Goal: Information Seeking & Learning: Understand process/instructions

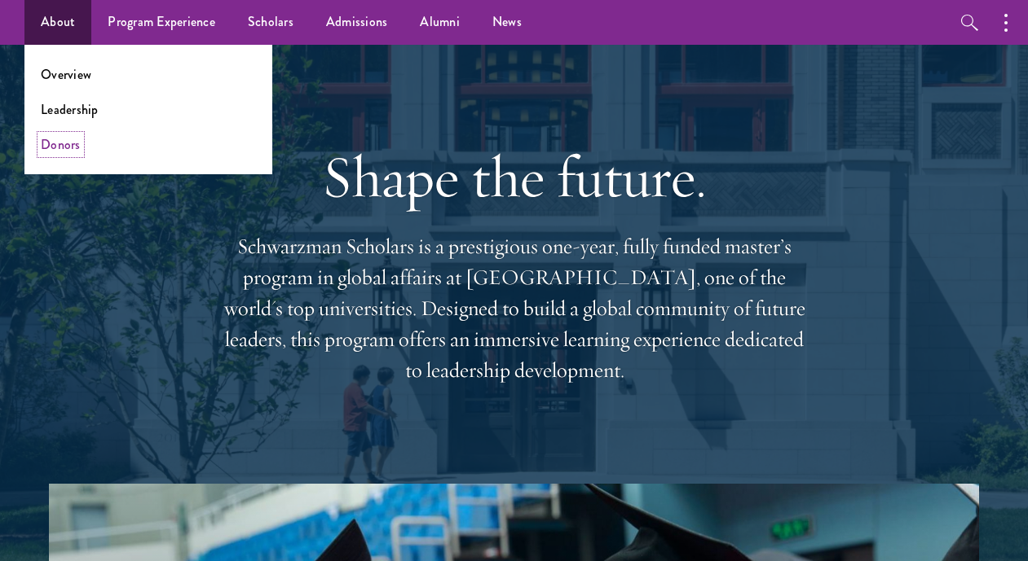
click at [71, 148] on link "Donors" at bounding box center [61, 144] width 40 height 19
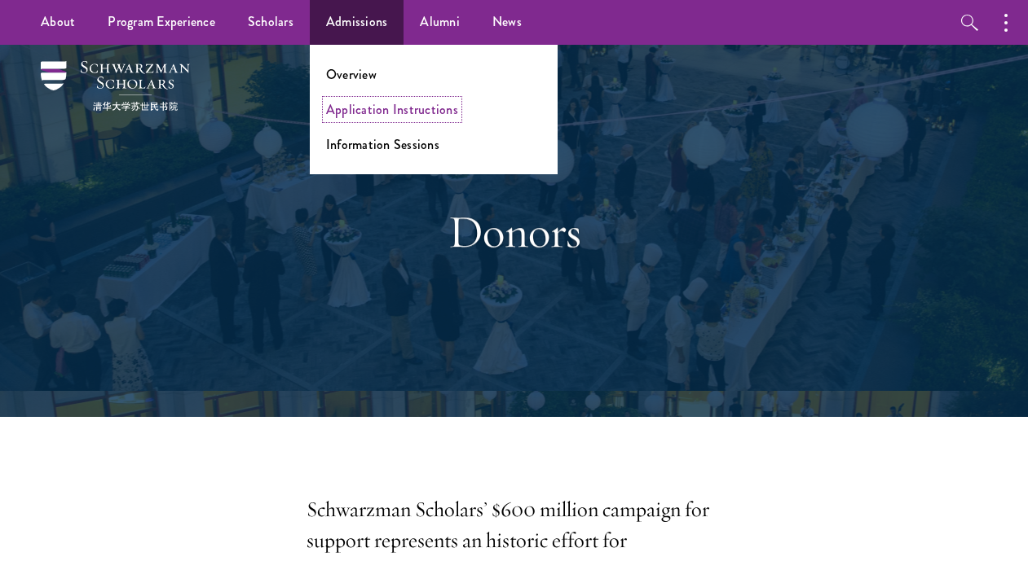
click at [338, 112] on link "Application Instructions" at bounding box center [392, 109] width 132 height 19
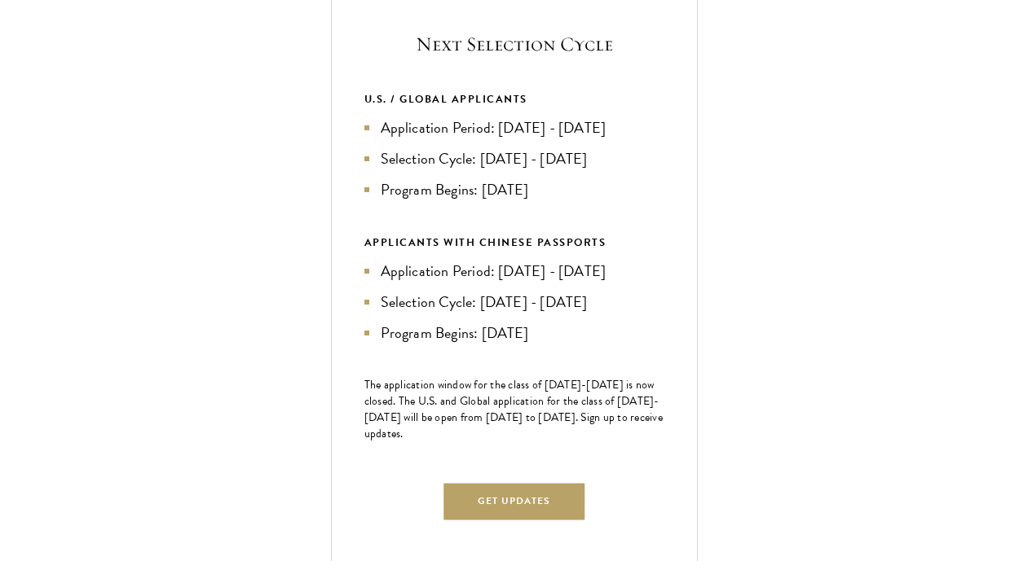
scroll to position [619, 0]
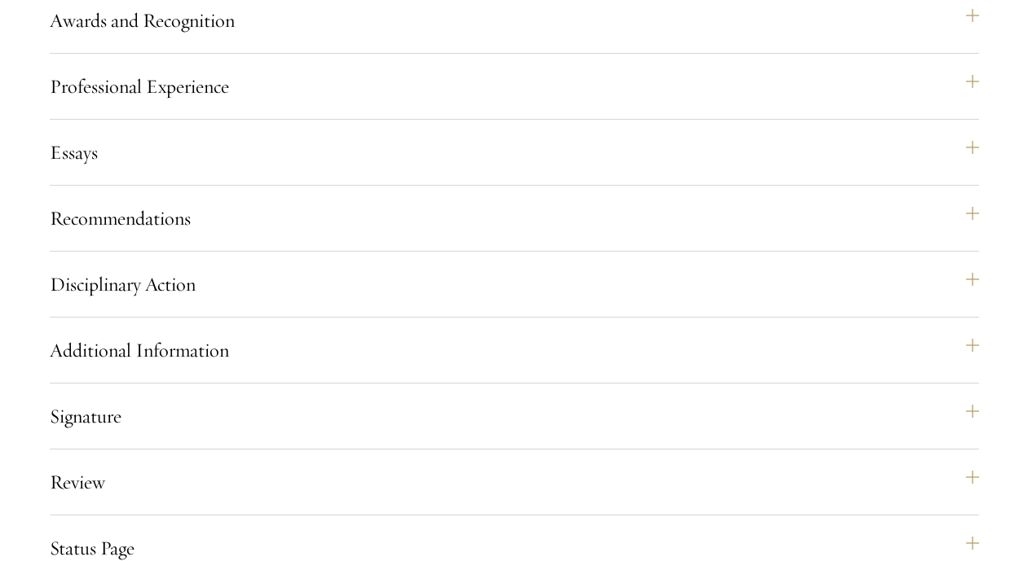
scroll to position [1663, 0]
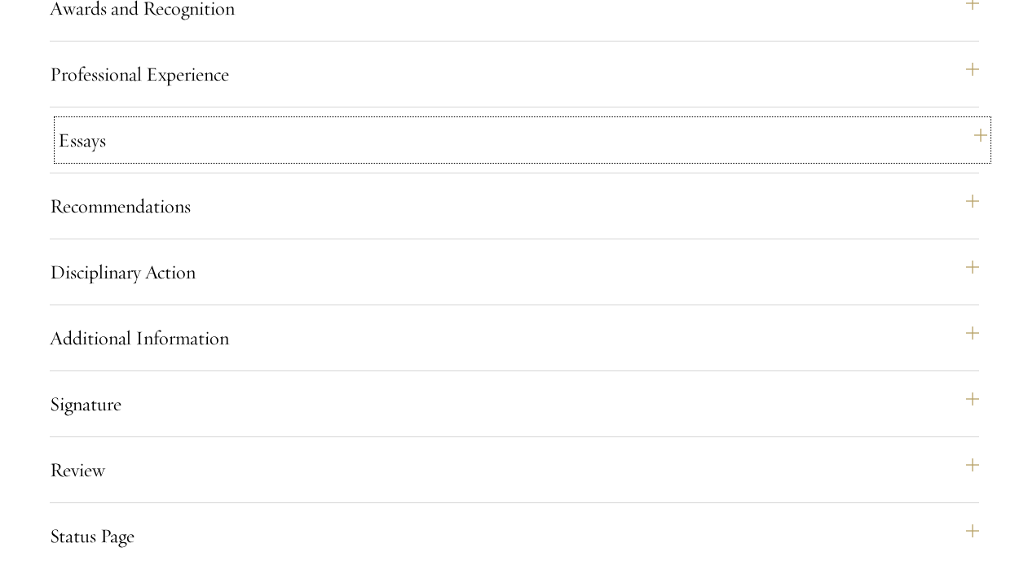
click at [359, 160] on button "Essays" at bounding box center [522, 140] width 929 height 39
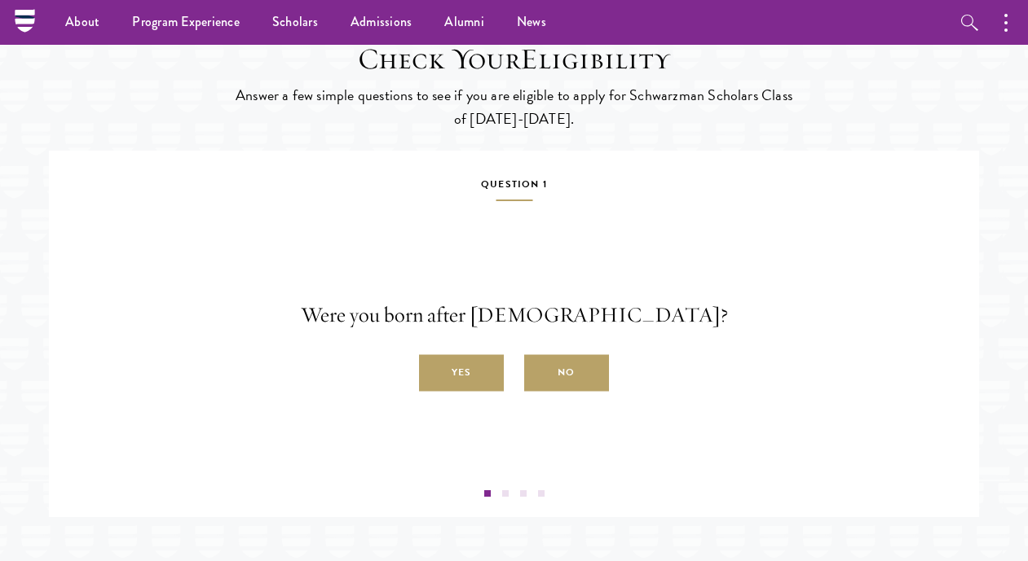
scroll to position [2794, 0]
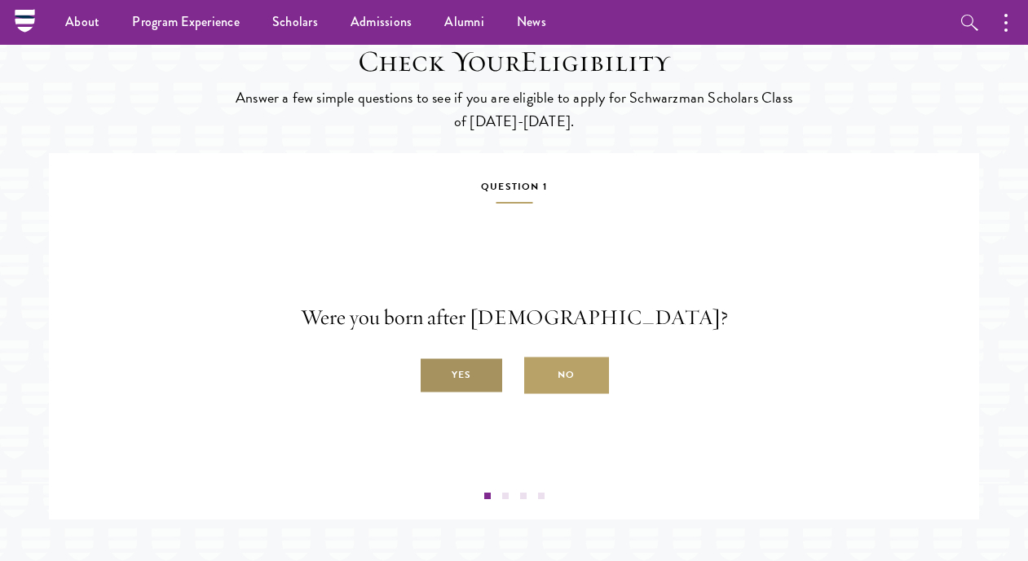
click at [484, 394] on label "Yes" at bounding box center [461, 376] width 85 height 37
click at [434, 374] on input "Yes" at bounding box center [426, 366] width 15 height 15
click at [456, 394] on label "Yes" at bounding box center [461, 376] width 85 height 37
click at [434, 374] on input "Yes" at bounding box center [426, 366] width 15 height 15
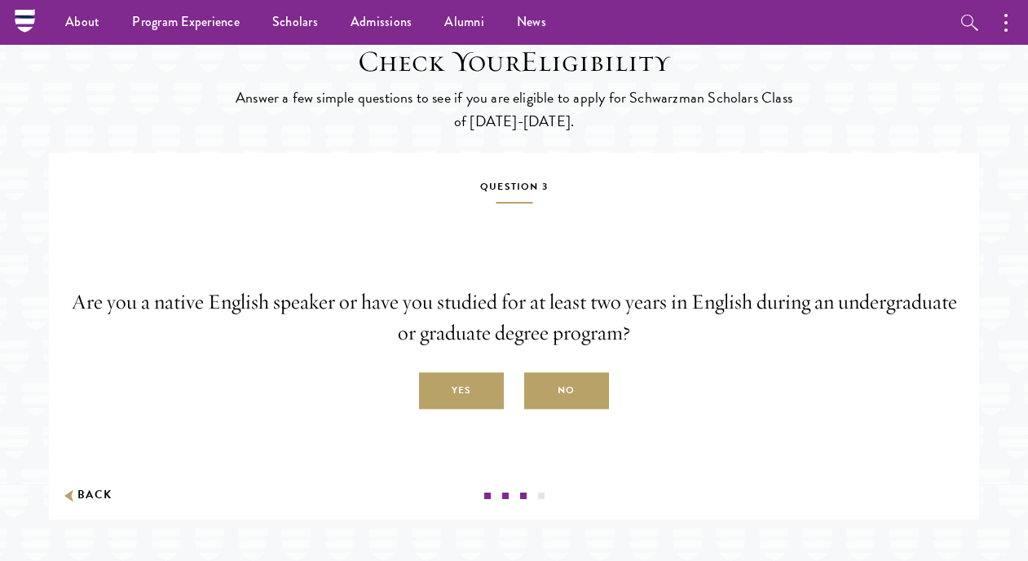
click at [456, 410] on label "Yes" at bounding box center [461, 391] width 85 height 37
click at [434, 390] on input "Yes" at bounding box center [426, 382] width 15 height 15
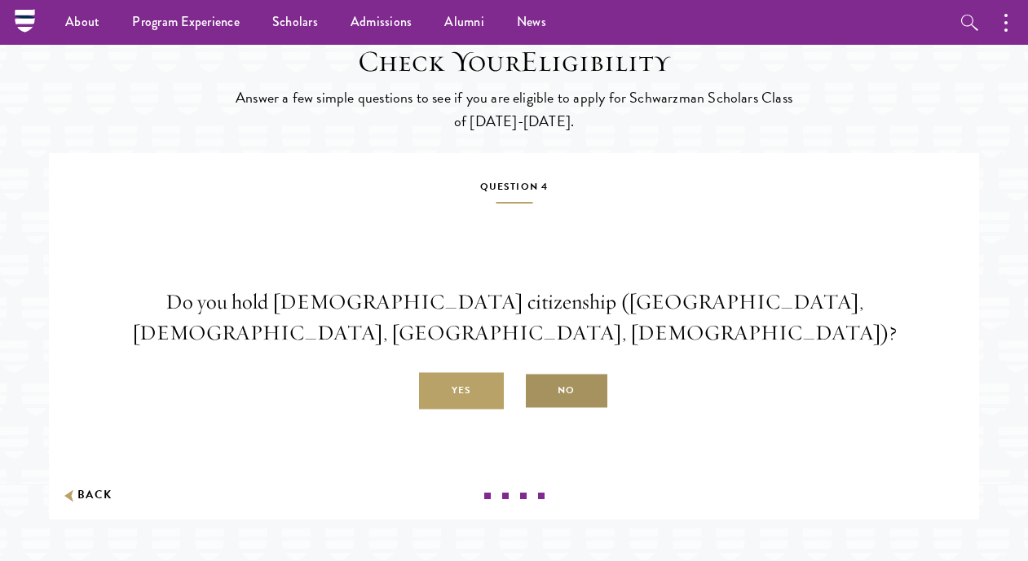
click at [566, 407] on label "No" at bounding box center [566, 391] width 85 height 37
click at [539, 390] on input "No" at bounding box center [531, 382] width 15 height 15
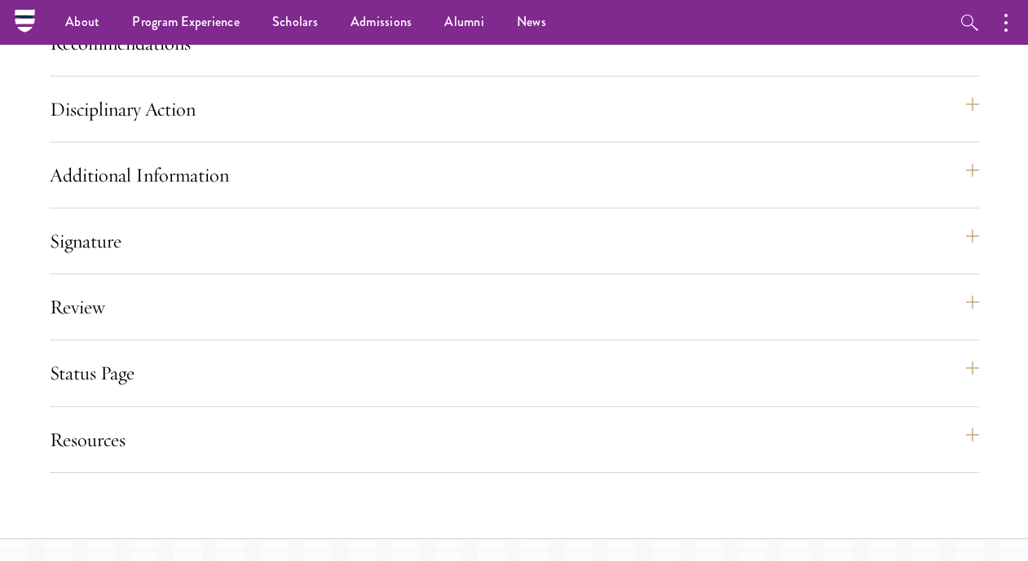
scroll to position [2250, 0]
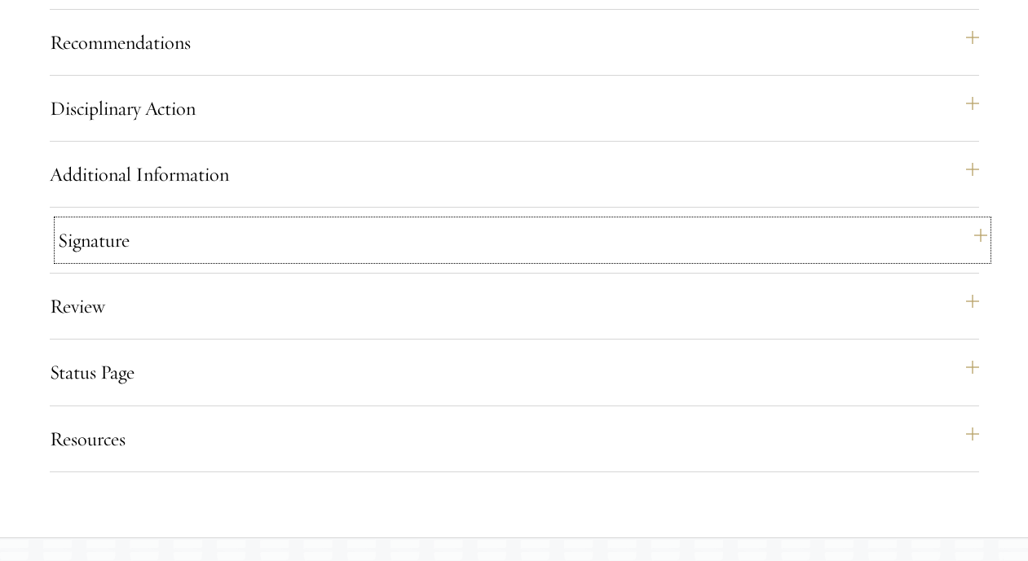
click at [955, 257] on button "Signature" at bounding box center [522, 240] width 929 height 39
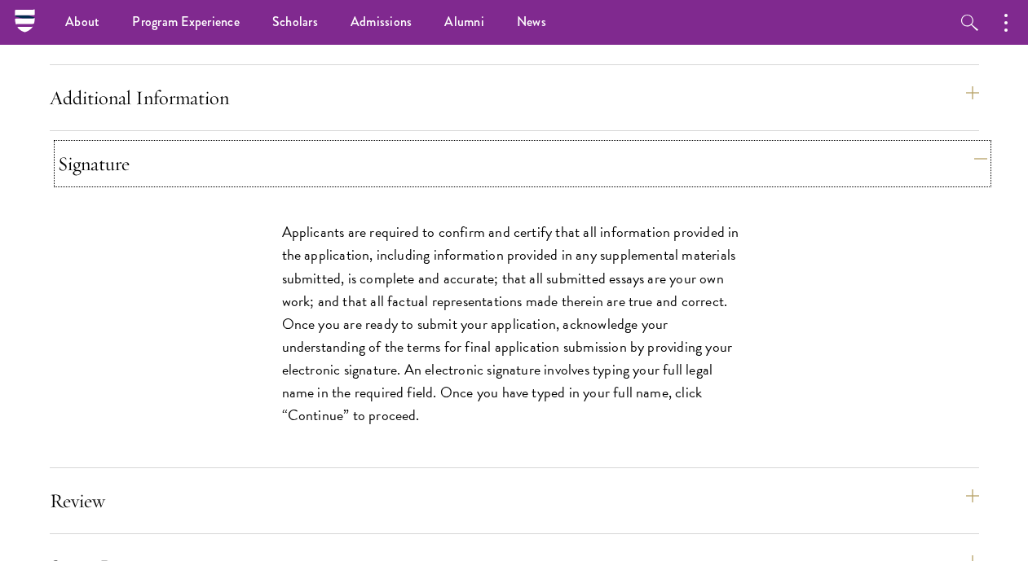
scroll to position [1902, 0]
click at [862, 184] on button "Signature" at bounding box center [522, 165] width 929 height 39
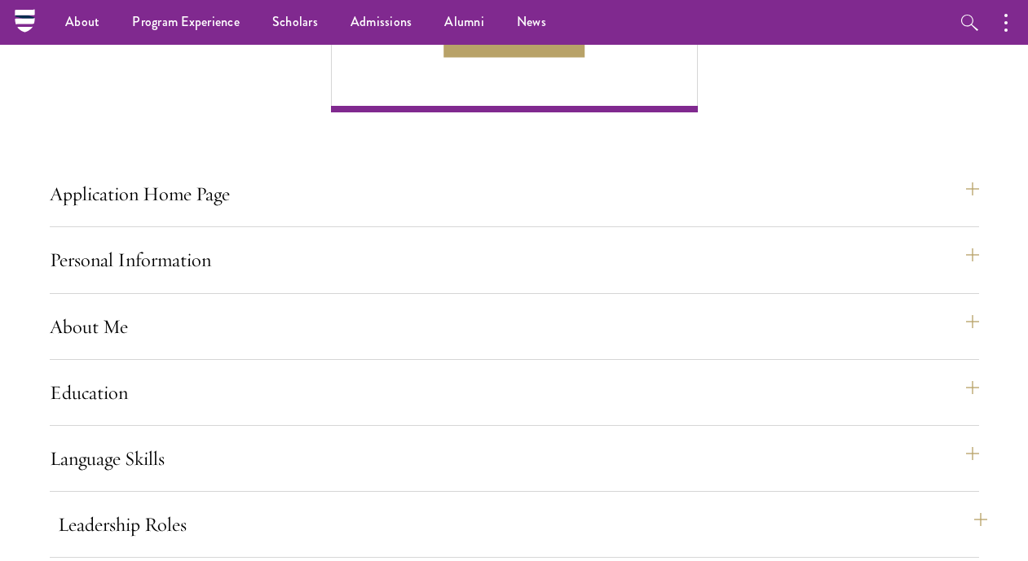
scroll to position [1075, 0]
